Goal: Transaction & Acquisition: Purchase product/service

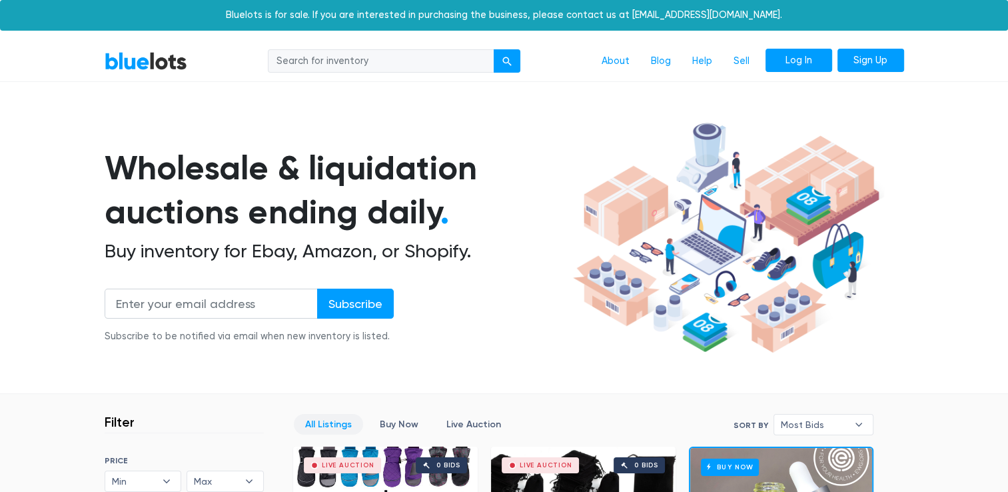
click at [807, 63] on link "Log In" at bounding box center [799, 61] width 67 height 24
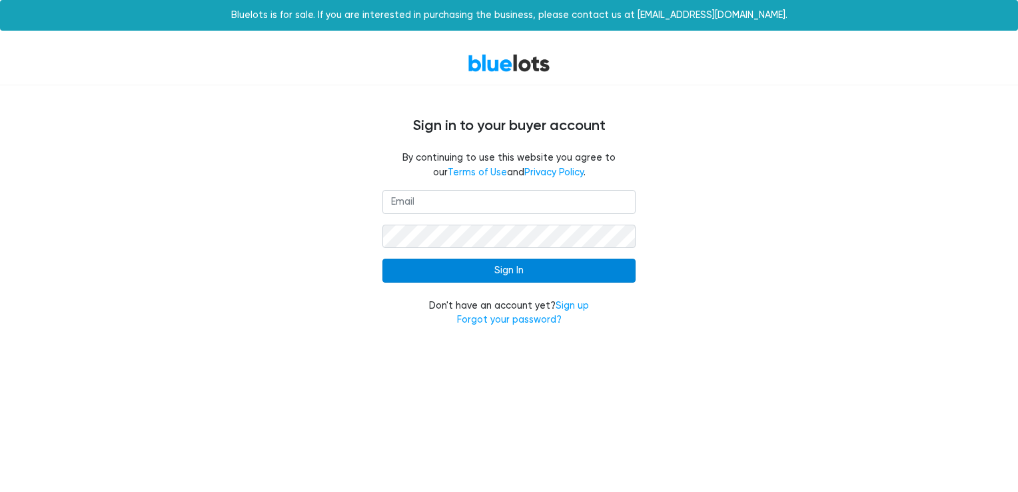
type input "[EMAIL_ADDRESS][DOMAIN_NAME]"
click at [541, 271] on input "Sign In" at bounding box center [509, 271] width 253 height 24
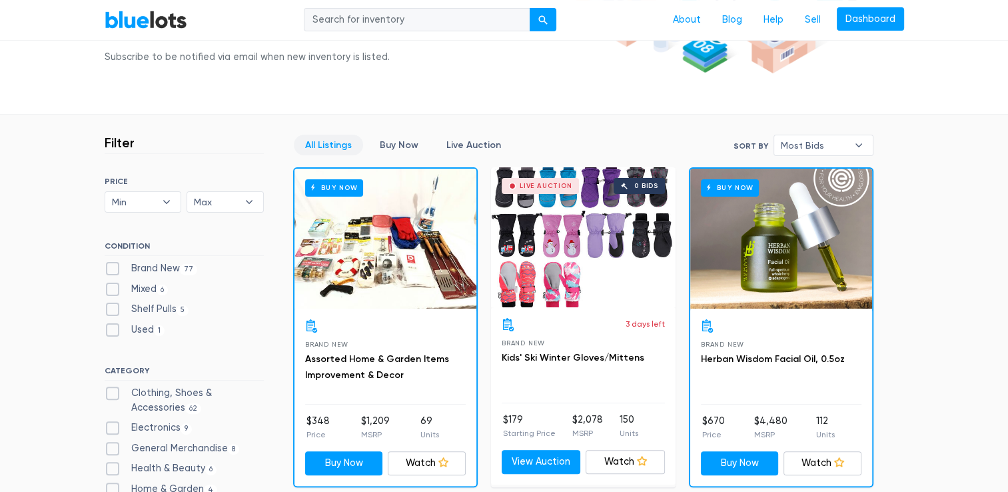
scroll to position [280, 0]
click at [115, 269] on label "Brand New 77" at bounding box center [151, 268] width 93 height 15
click at [113, 269] on New"] "Brand New 77" at bounding box center [109, 265] width 9 height 9
checkbox New"] "true"
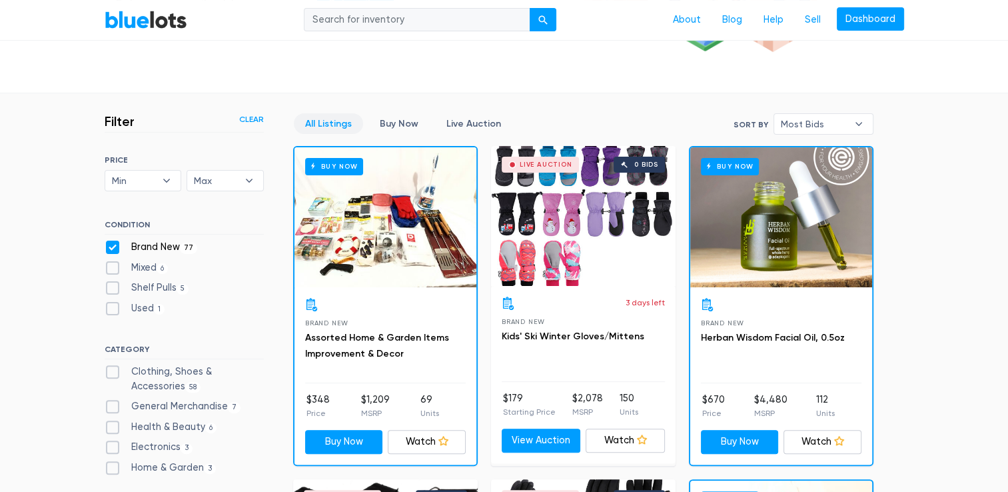
scroll to position [300, 0]
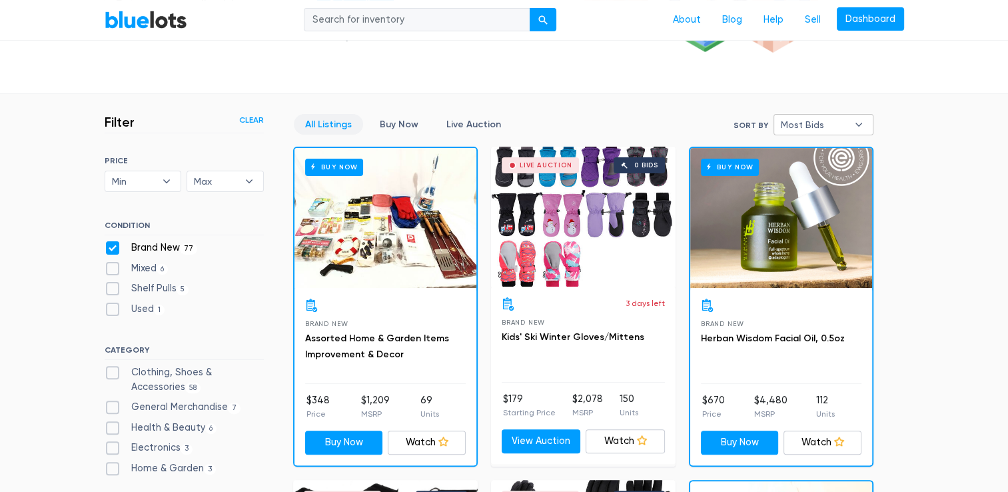
click at [823, 126] on span "Most Bids" at bounding box center [814, 125] width 67 height 20
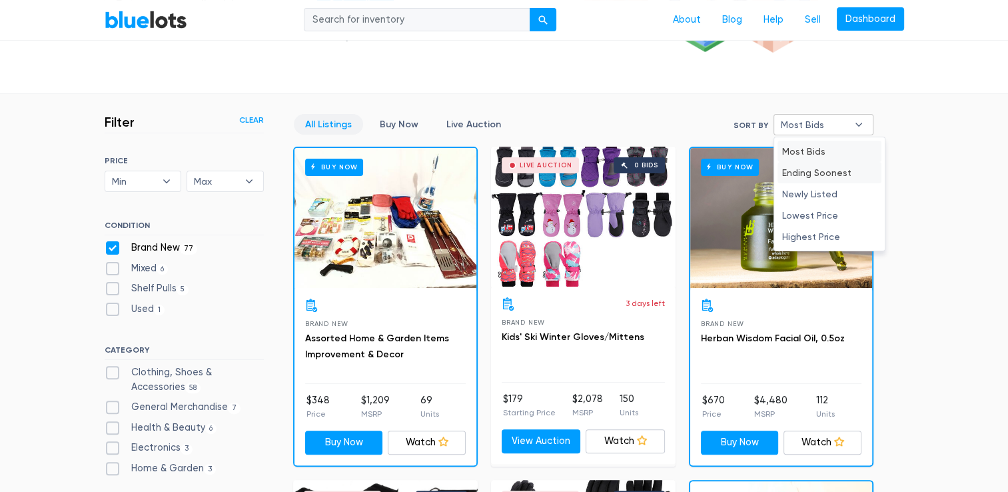
click at [813, 173] on li "Ending Soonest" at bounding box center [830, 172] width 104 height 21
select select "ending_soonest"
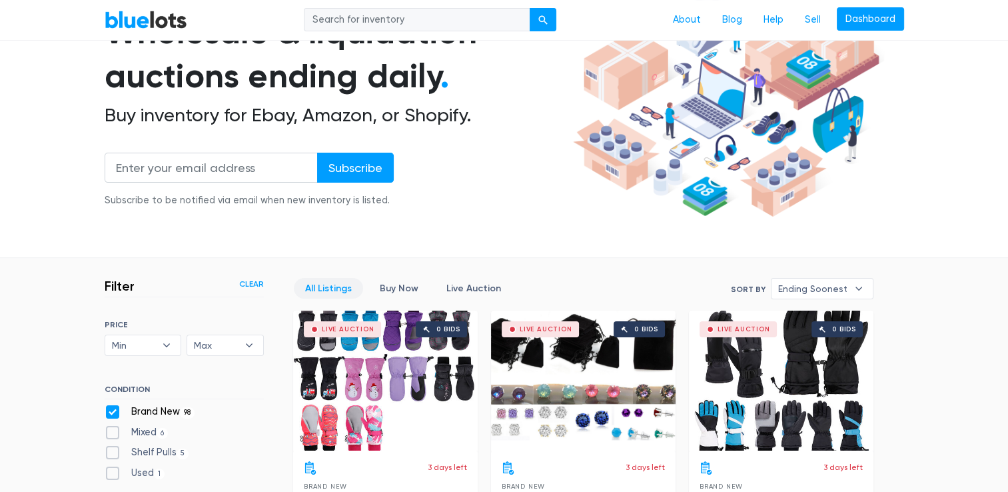
scroll to position [181, 0]
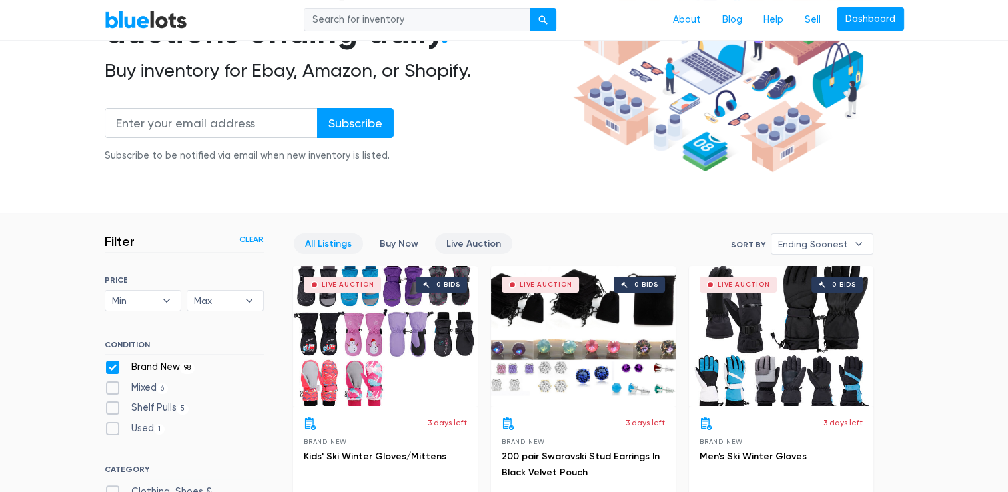
click at [465, 245] on link "Live Auction" at bounding box center [473, 243] width 77 height 21
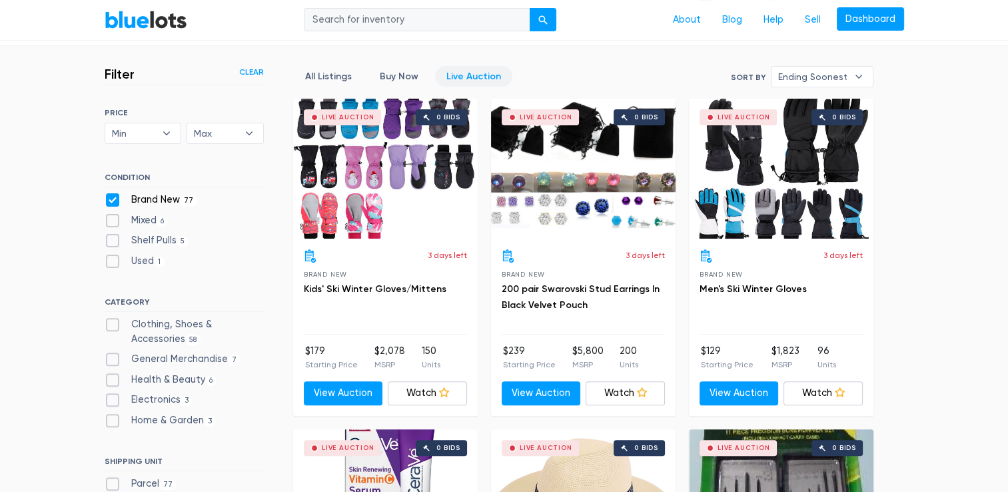
scroll to position [349, 0]
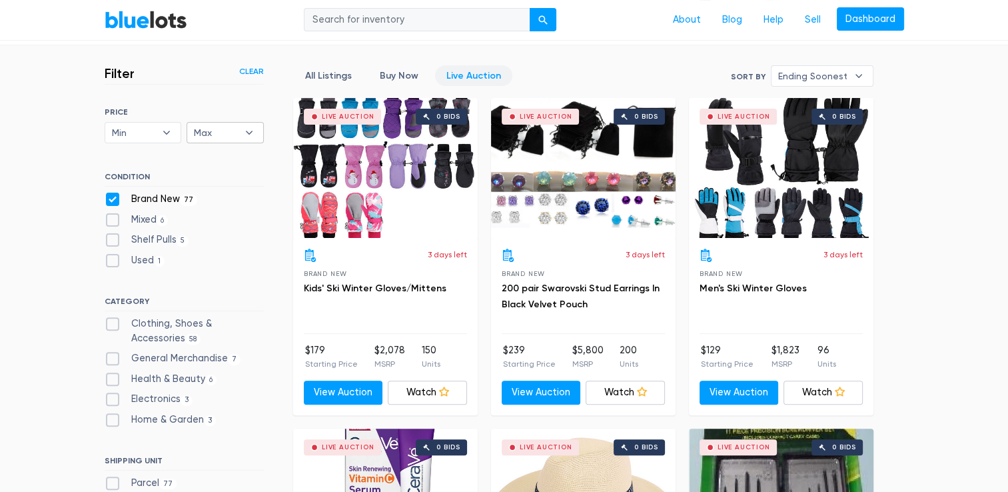
click at [210, 140] on span "Max" at bounding box center [216, 133] width 44 height 20
click at [208, 305] on li "$2,000" at bounding box center [243, 308] width 104 height 21
select select "200000"
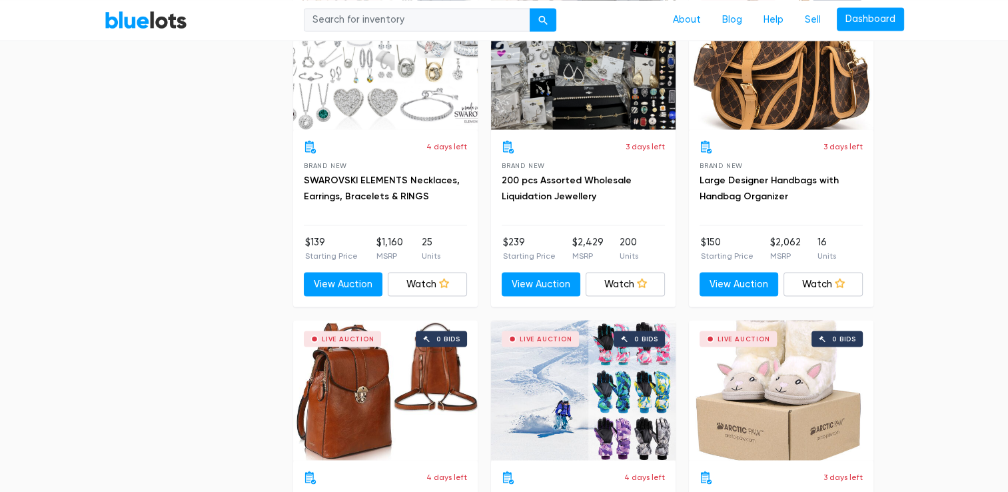
scroll to position [2440, 0]
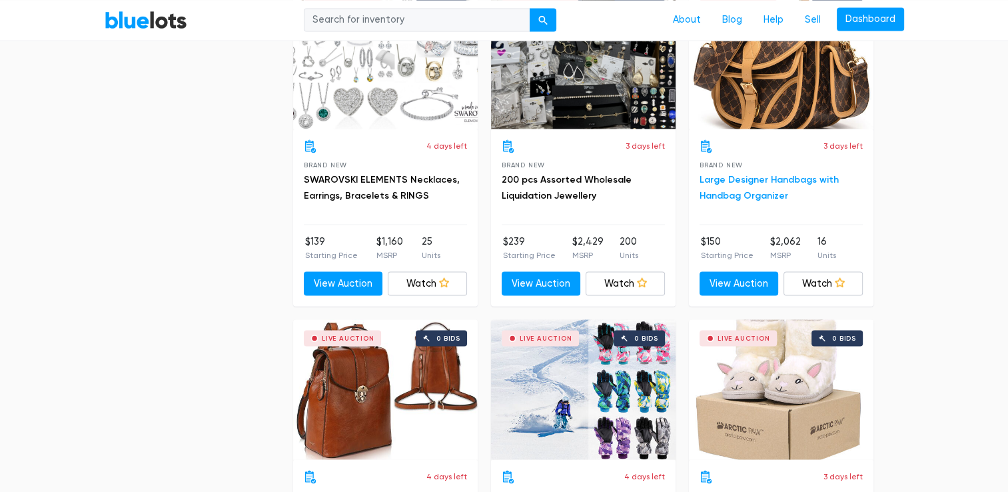
click at [799, 177] on link "Large Designer Handbags with Handbag Organizer" at bounding box center [769, 186] width 139 height 27
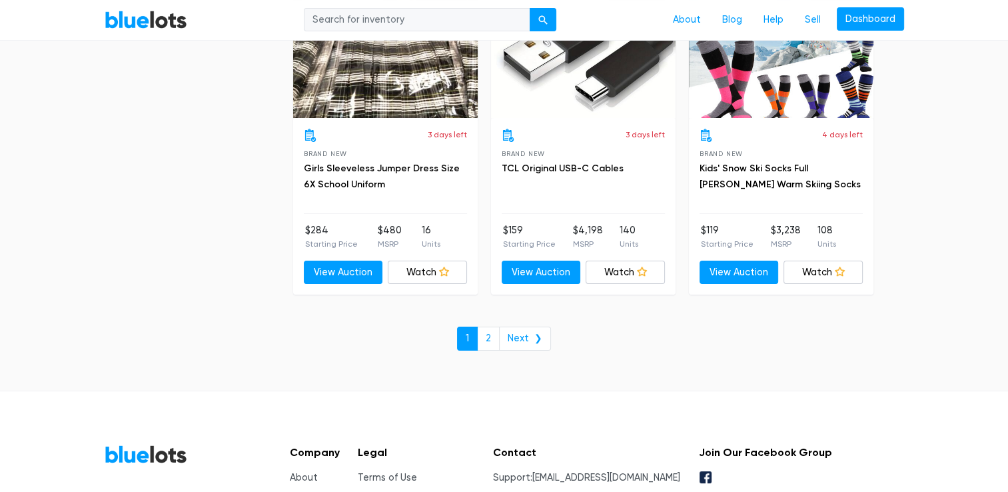
scroll to position [5104, 0]
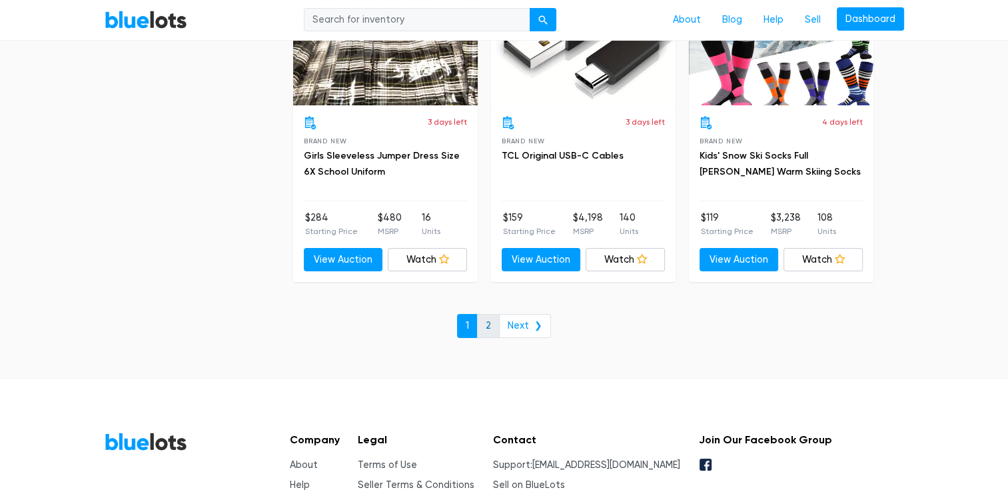
click at [491, 324] on link "2" at bounding box center [488, 326] width 23 height 24
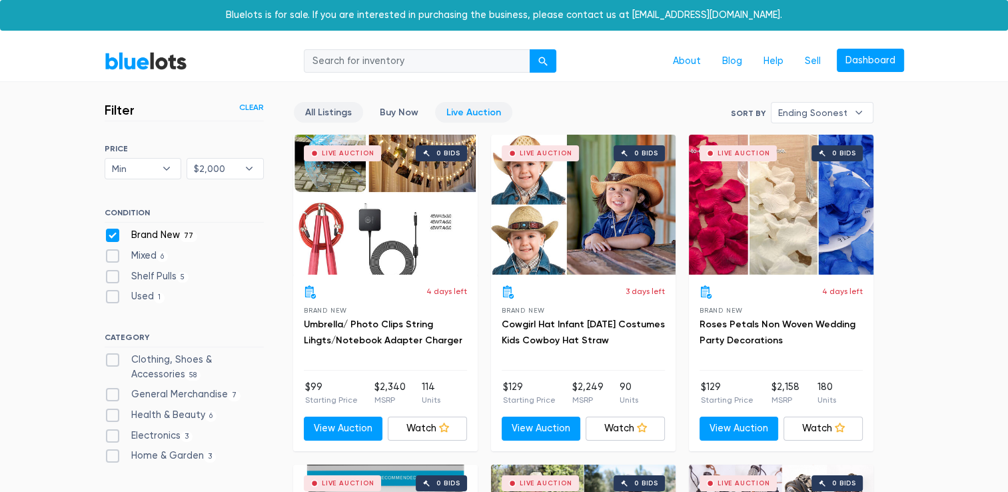
click at [328, 105] on link "All Listings" at bounding box center [328, 112] width 69 height 21
